Goal: Transaction & Acquisition: Purchase product/service

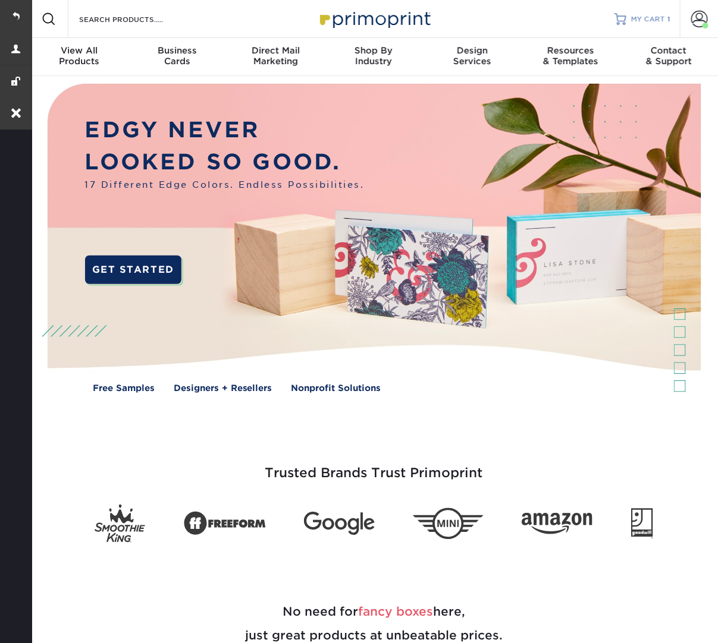
click at [655, 14] on span "MY CART" at bounding box center [648, 19] width 34 height 10
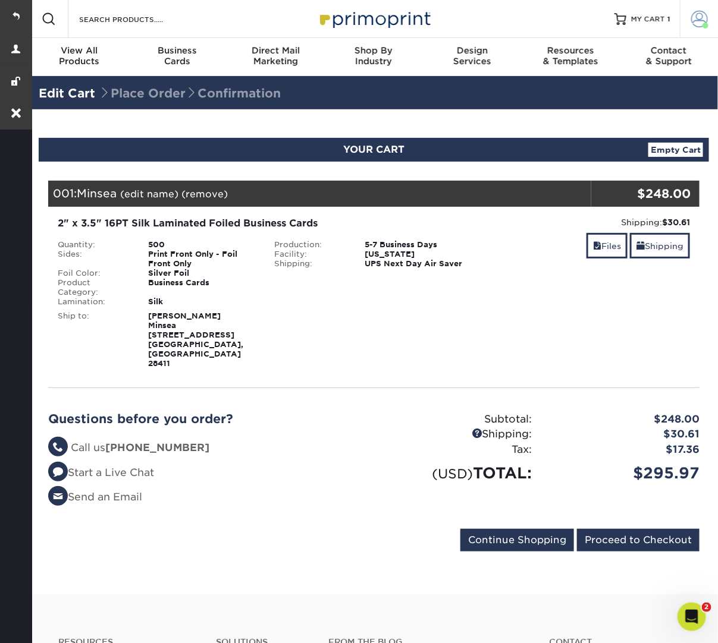
click at [700, 14] on span at bounding box center [699, 19] width 17 height 17
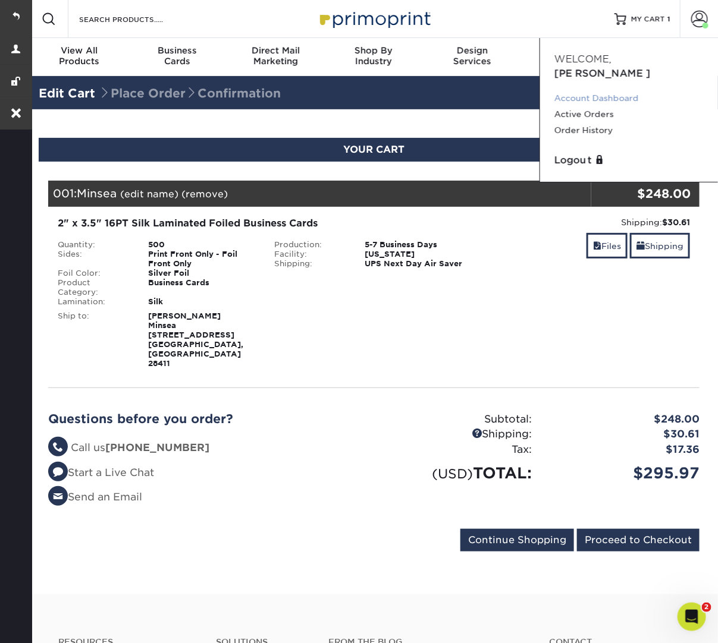
click at [588, 90] on link "Account Dashboard" at bounding box center [628, 98] width 149 height 16
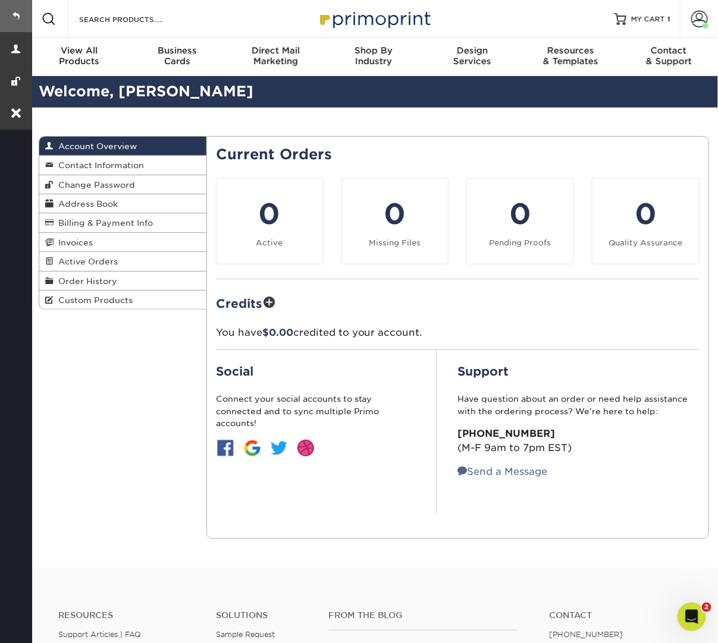
drag, startPoint x: 19, startPoint y: 15, endPoint x: 45, endPoint y: 4, distance: 27.7
click at [19, 15] on link at bounding box center [16, 16] width 32 height 32
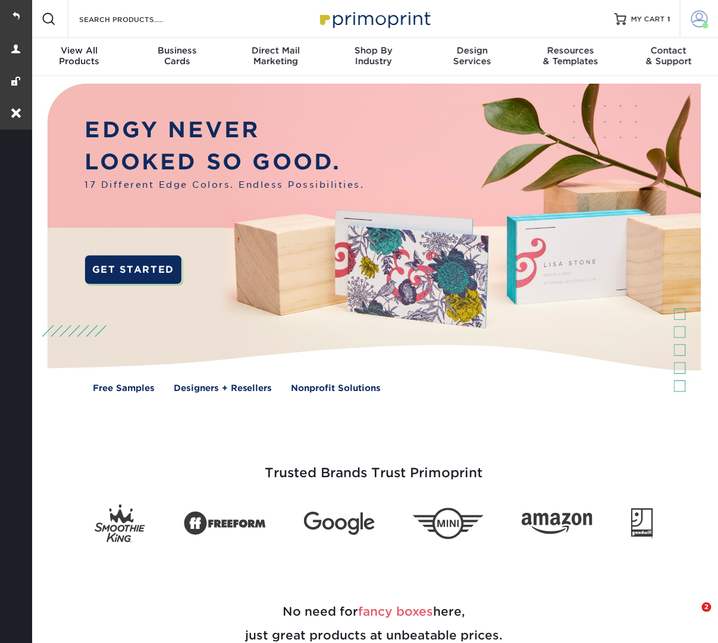
click at [692, 21] on span at bounding box center [699, 19] width 17 height 17
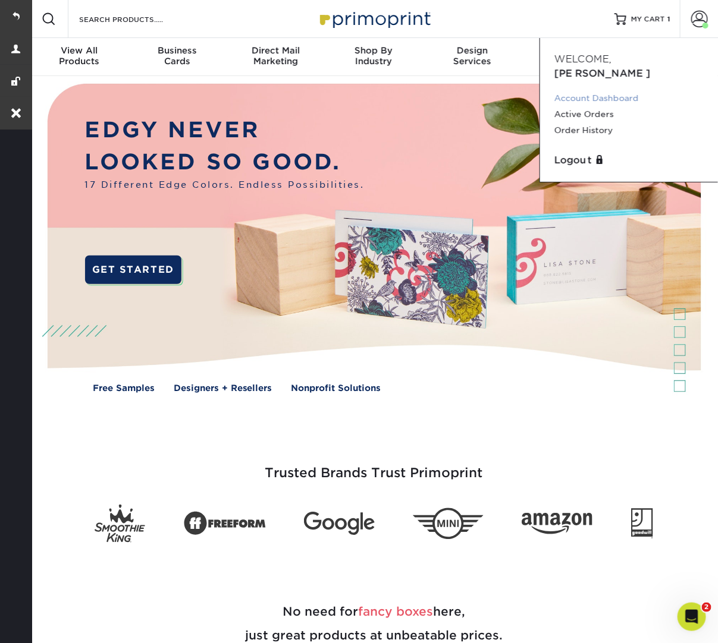
click at [605, 90] on link "Account Dashboard" at bounding box center [628, 98] width 149 height 16
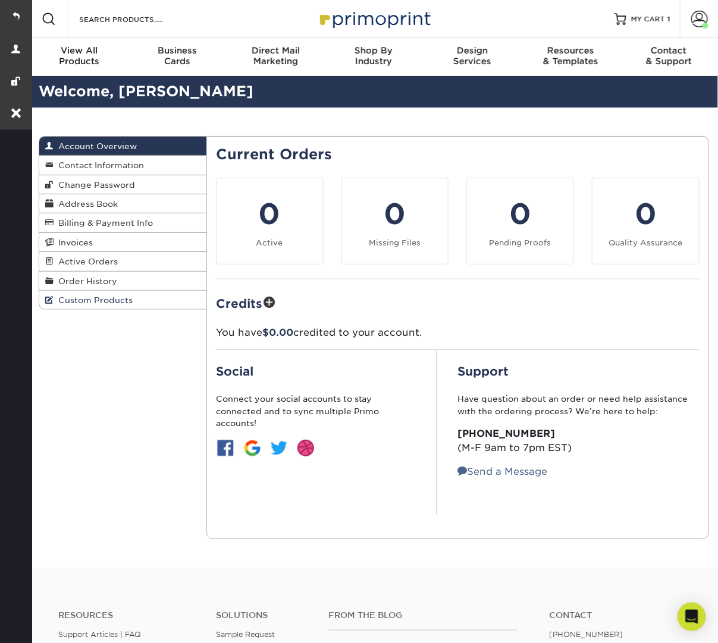
click at [146, 297] on link "Custom Products" at bounding box center [122, 300] width 167 height 18
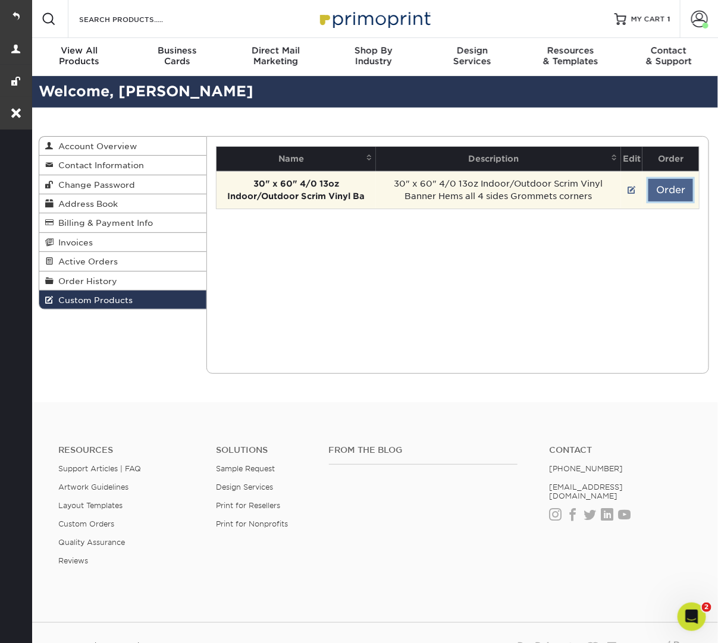
click at [658, 184] on button "Order" at bounding box center [670, 190] width 45 height 23
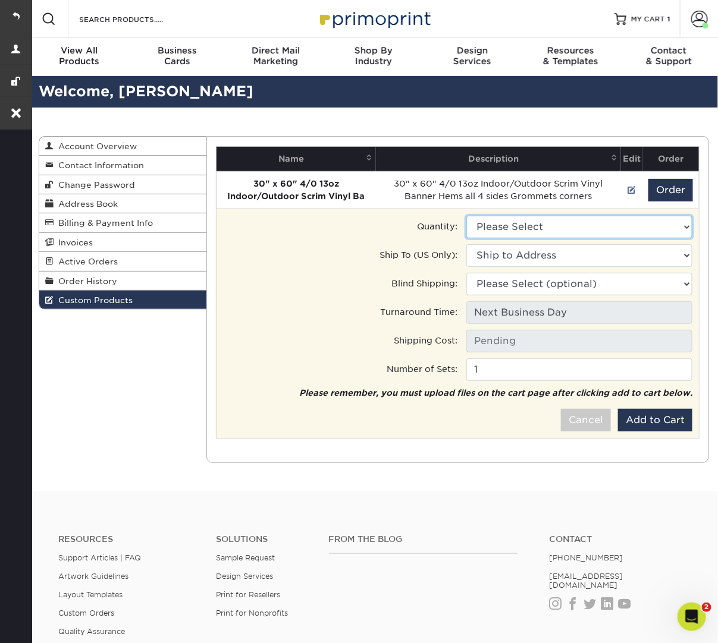
click at [586, 217] on select "Please Select 1 - $33.00" at bounding box center [579, 227] width 226 height 23
click at [466, 216] on select "Please Select 1 - $33.00" at bounding box center [579, 227] width 226 height 23
click at [578, 224] on select "Please Select 1 - $33.00" at bounding box center [579, 227] width 226 height 23
select select "0"
click at [466, 216] on select "Please Select 1 - $33.00" at bounding box center [579, 227] width 226 height 23
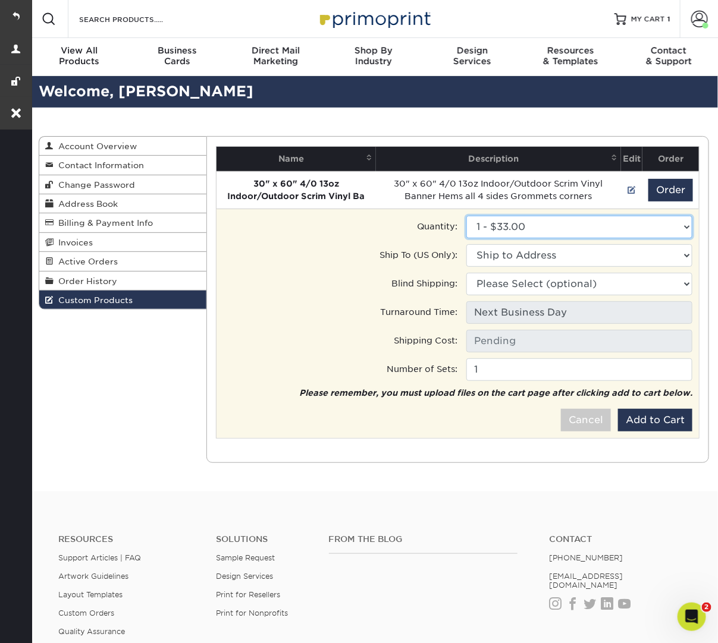
type input "Next Day Everywhere: $11.20"
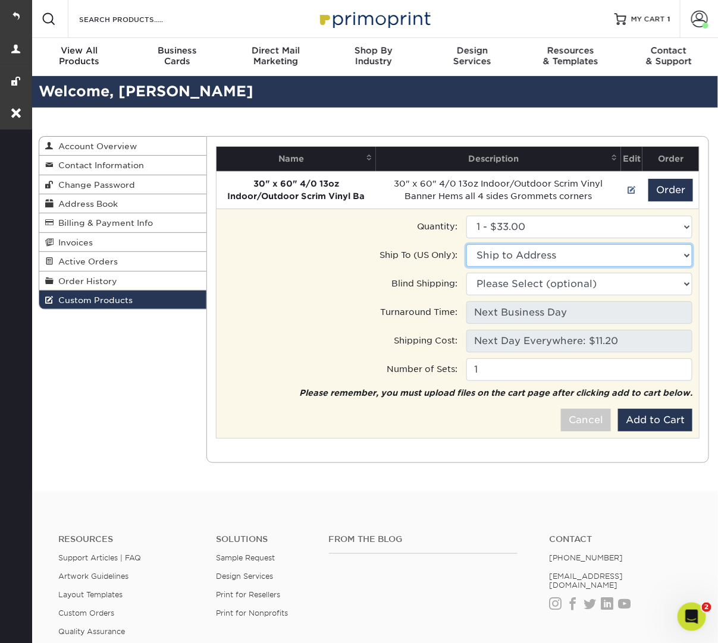
click at [558, 255] on select "Ship to Address [STREET_ADDRESS][GEOGRAPHIC_DATA][PERSON_NAME][STREET_ADDRESS][…" at bounding box center [579, 255] width 226 height 23
select select "286943"
click at [466, 244] on select "Ship to Address Bluewater Surfaces • [STREET_ADDRESS][PERSON_NAME] Bluewater Su…" at bounding box center [579, 255] width 226 height 23
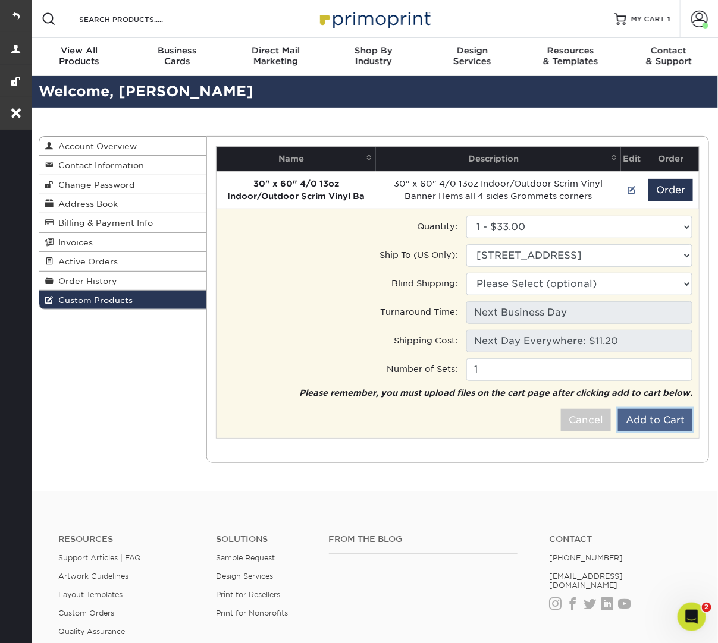
click at [643, 416] on button "Add to Cart" at bounding box center [655, 420] width 74 height 23
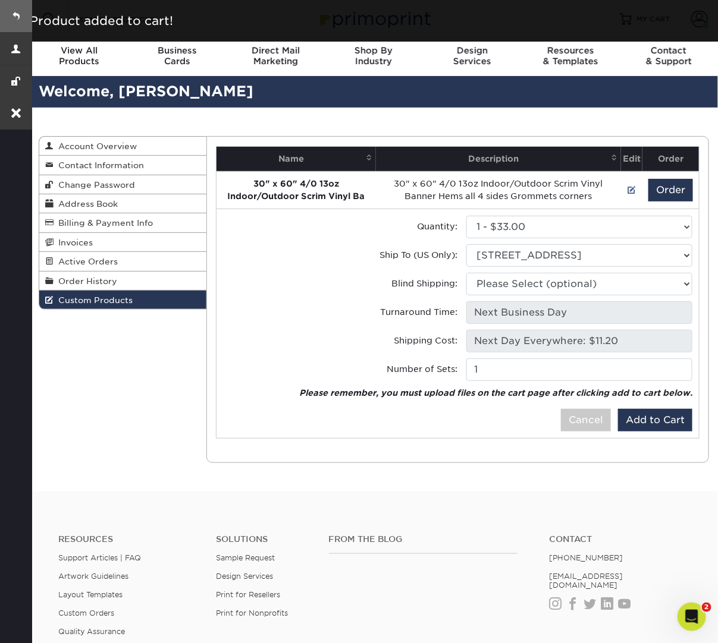
click at [6, 14] on link at bounding box center [16, 16] width 32 height 32
